Goal: Task Accomplishment & Management: Use online tool/utility

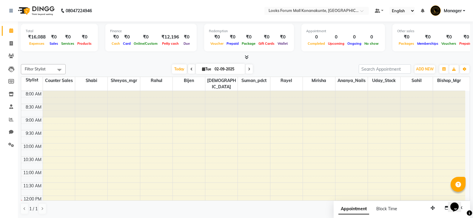
scroll to position [119, 0]
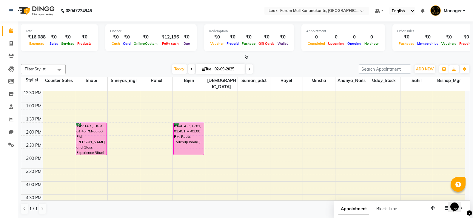
click at [277, 68] on div "[DATE] [DATE]" at bounding box center [212, 69] width 287 height 9
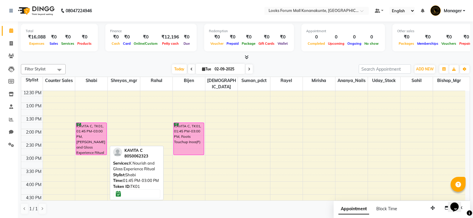
click at [90, 124] on div "KAVITA C, TK01, 01:45 PM-03:00 PM, [PERSON_NAME] and Gloss Experience Ritual" at bounding box center [91, 139] width 30 height 32
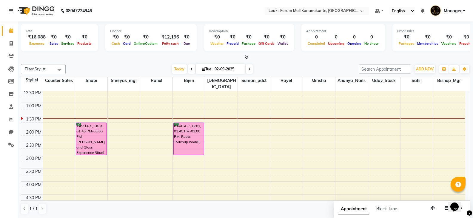
click at [11, 12] on icon at bounding box center [11, 11] width 4 height 4
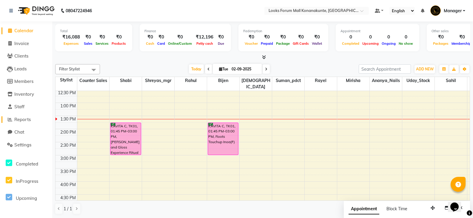
click at [22, 119] on span "Reports" at bounding box center [22, 120] width 16 height 6
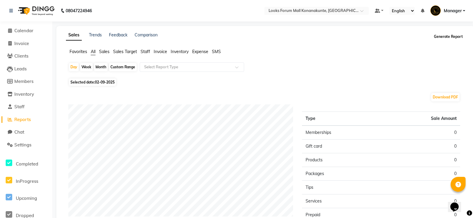
click at [451, 37] on button "Generate Report" at bounding box center [448, 37] width 32 height 8
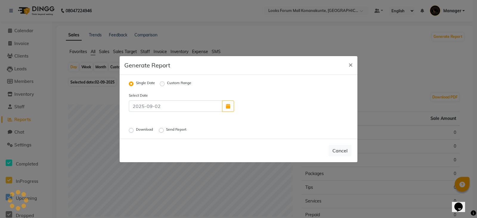
click at [166, 130] on label "Send Report" at bounding box center [176, 130] width 21 height 7
click at [163, 130] on input "Send Report" at bounding box center [162, 130] width 4 height 4
radio input "true"
click at [136, 131] on label "Download" at bounding box center [145, 130] width 18 height 7
click at [132, 131] on input "Download" at bounding box center [132, 130] width 4 height 4
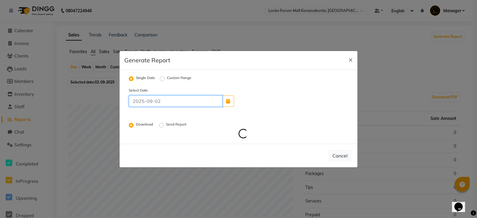
click at [153, 102] on input at bounding box center [176, 100] width 94 height 11
click at [235, 122] on div "Download Send Report" at bounding box center [200, 125] width 152 height 8
click at [350, 75] on form "Single Date Custom Range Select Date Download Send Report Loading..." at bounding box center [238, 107] width 229 height 64
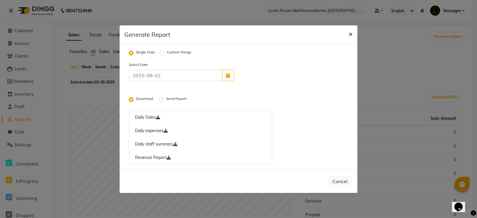
click at [350, 35] on span "×" at bounding box center [351, 33] width 4 height 9
radio input "false"
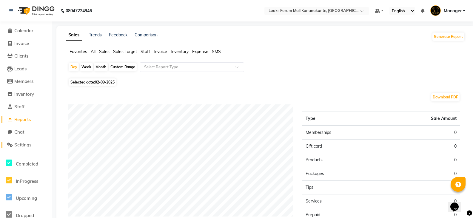
click at [26, 143] on span "Settings" at bounding box center [22, 145] width 17 height 6
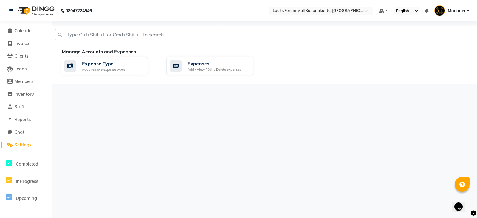
click at [465, 12] on span "Manager" at bounding box center [457, 11] width 18 height 6
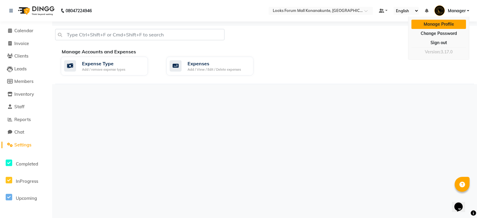
click at [449, 24] on link "Manage Profile" at bounding box center [439, 24] width 55 height 9
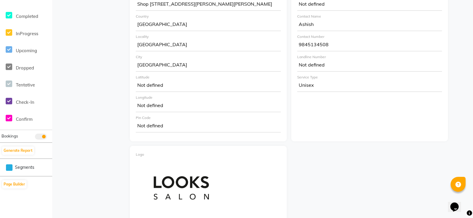
scroll to position [149, 0]
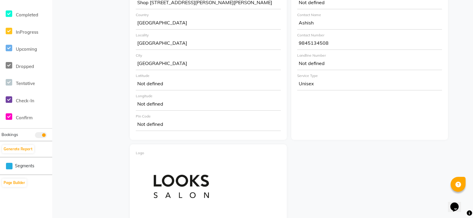
click at [320, 40] on div "9845134508" at bounding box center [369, 44] width 145 height 12
click at [321, 44] on div "9845134508" at bounding box center [369, 44] width 145 height 12
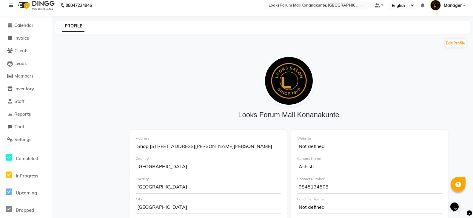
scroll to position [0, 0]
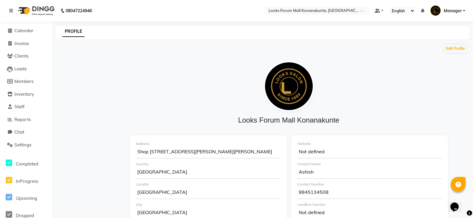
click at [462, 10] on span "Manager" at bounding box center [453, 11] width 18 height 6
click at [379, 10] on span at bounding box center [377, 11] width 5 height 4
click at [362, 12] on span at bounding box center [363, 13] width 7 height 6
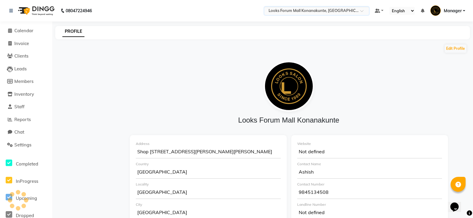
click at [413, 11] on select "English ENGLISH Español العربية मराठी हिंदी ગુજરાતી தமிழ் 中文" at bounding box center [401, 11] width 25 height 8
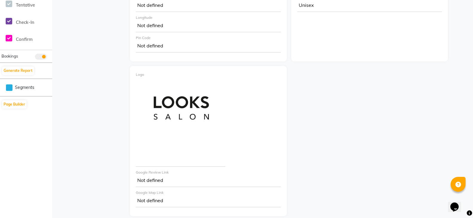
scroll to position [239, 0]
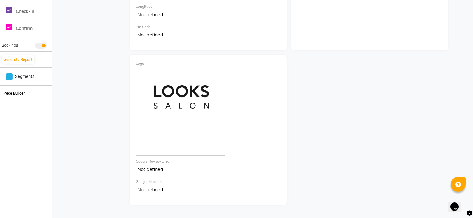
click at [17, 95] on button "Page Builder" at bounding box center [14, 93] width 24 height 8
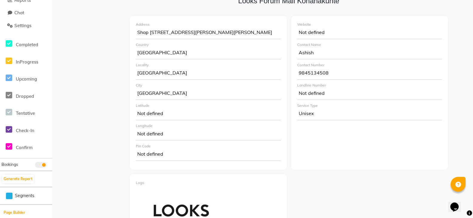
scroll to position [0, 0]
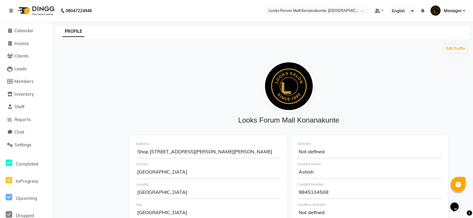
click at [12, 12] on icon at bounding box center [11, 11] width 4 height 4
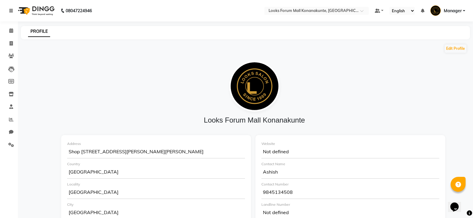
click at [12, 9] on icon at bounding box center [11, 11] width 4 height 4
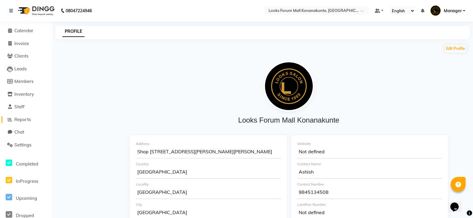
click at [21, 117] on span "Reports" at bounding box center [22, 120] width 16 height 6
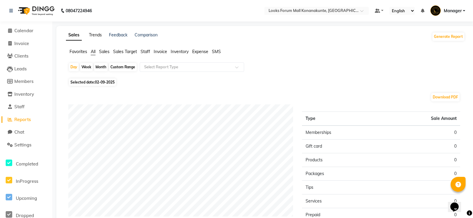
click at [92, 34] on link "Trends" at bounding box center [95, 34] width 13 height 5
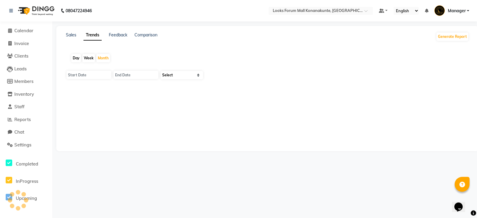
type input "01-09-2025"
type input "30-09-2025"
click at [114, 36] on link "Feedback" at bounding box center [118, 34] width 18 height 5
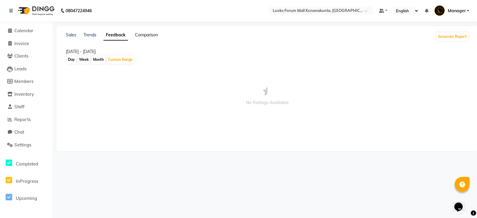
click at [150, 34] on link "Comparison" at bounding box center [146, 34] width 23 height 5
select select "single_date"
select select "single_date_dash"
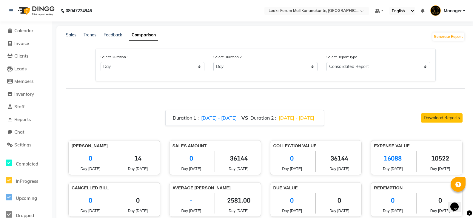
click at [35, 8] on img at bounding box center [35, 10] width 41 height 17
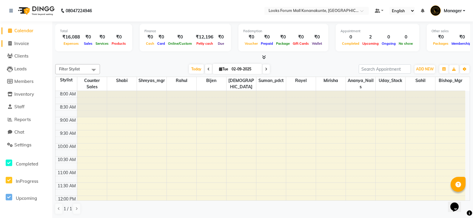
click at [24, 45] on span "Invoice" at bounding box center [21, 44] width 15 height 6
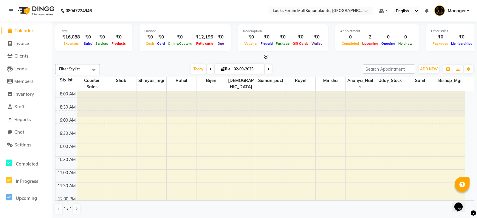
select select "service"
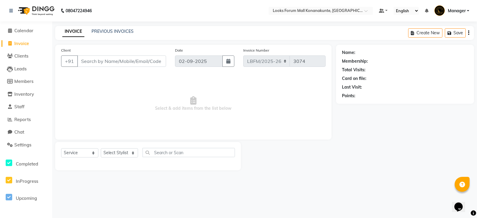
click at [126, 61] on input "Client" at bounding box center [121, 60] width 89 height 11
click at [92, 151] on select "Select Service Product Membership Package Voucher Prepaid Gift Card" at bounding box center [79, 152] width 37 height 9
click at [61, 148] on select "Select Service Product Membership Package Voucher Prepaid Gift Card" at bounding box center [79, 152] width 37 height 9
click at [125, 154] on select "Select Stylist Ananya_Nails Ashu Bijen Bishop_Mgr Counter Sales Manager Mirisha…" at bounding box center [119, 152] width 37 height 9
select select "90392"
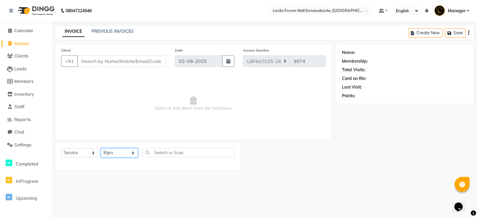
click at [101, 148] on select "Select Stylist Ananya_Nails Ashu Bijen Bishop_Mgr Counter Sales Manager Mirisha…" at bounding box center [119, 152] width 37 height 9
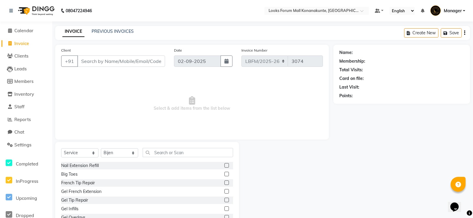
click at [24, 44] on span "Invoice" at bounding box center [21, 44] width 15 height 6
select select "service"
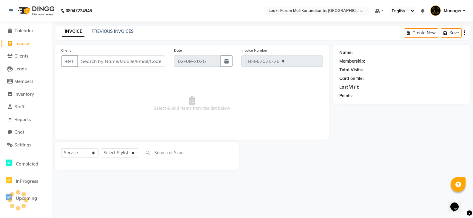
select select "8945"
type input "3074"
click at [20, 30] on span "Calendar" at bounding box center [23, 31] width 19 height 6
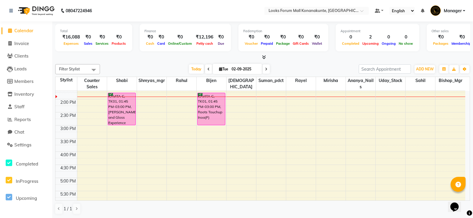
scroll to position [119, 0]
